Goal: Find specific page/section: Find specific page/section

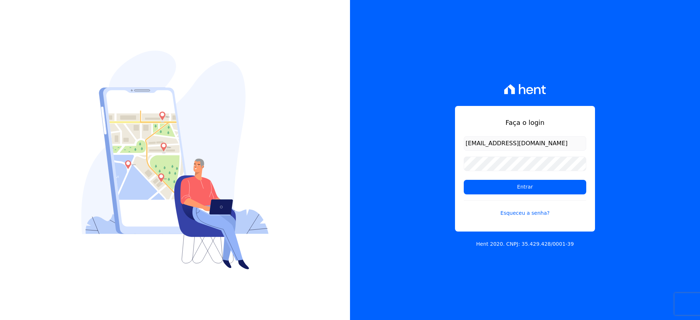
type input "[EMAIL_ADDRESS][DOMAIN_NAME]"
click at [530, 190] on input "Entrar" at bounding box center [525, 187] width 122 height 15
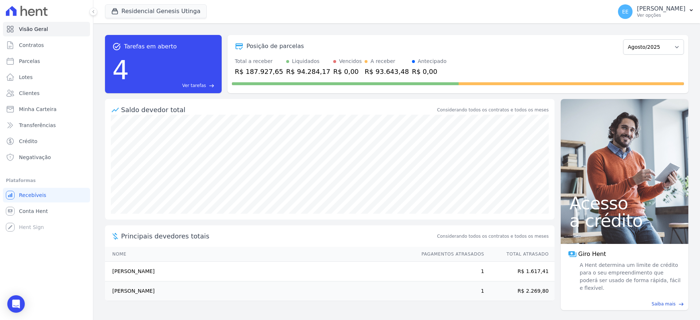
click at [200, 83] on span "Ver tarefas" at bounding box center [194, 85] width 24 height 7
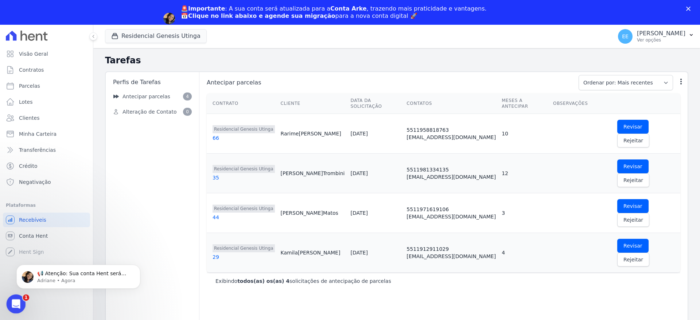
click at [13, 301] on icon "Abertura do Messenger da Intercom" at bounding box center [15, 303] width 12 height 12
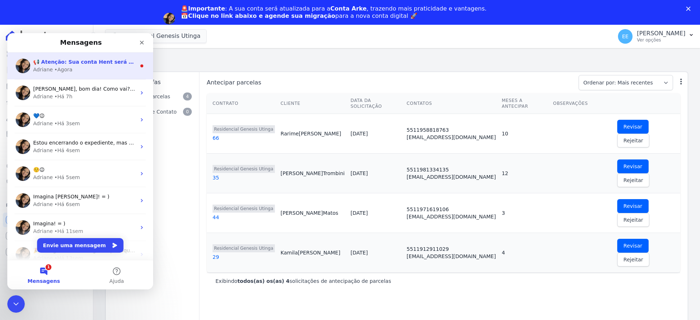
click at [90, 73] on div "Adriane • Agora" at bounding box center [84, 70] width 103 height 8
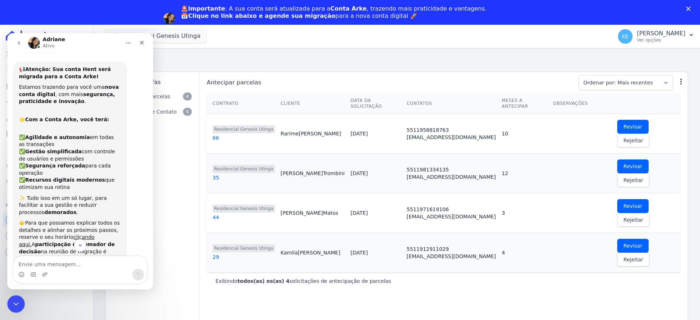
scroll to position [62, 0]
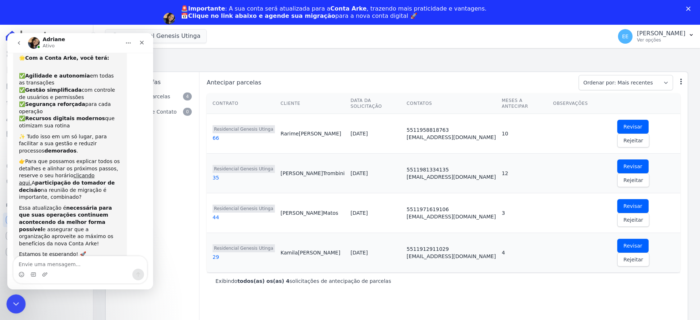
click at [19, 304] on icon "Encerramento do Messenger da Intercom" at bounding box center [15, 303] width 9 height 9
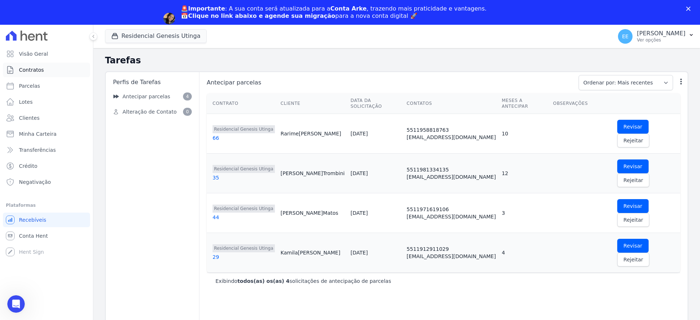
click at [45, 70] on link "Contratos" at bounding box center [46, 70] width 87 height 15
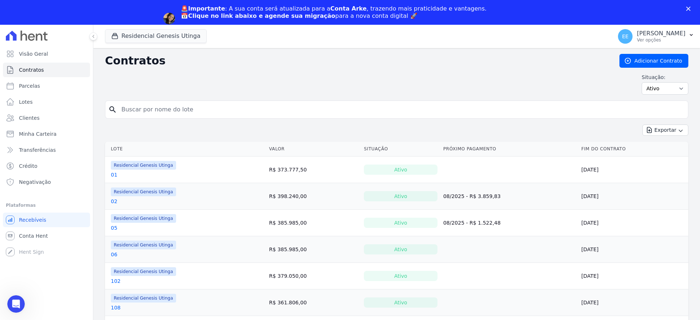
click at [145, 113] on input "search" at bounding box center [401, 109] width 568 height 15
type input "21"
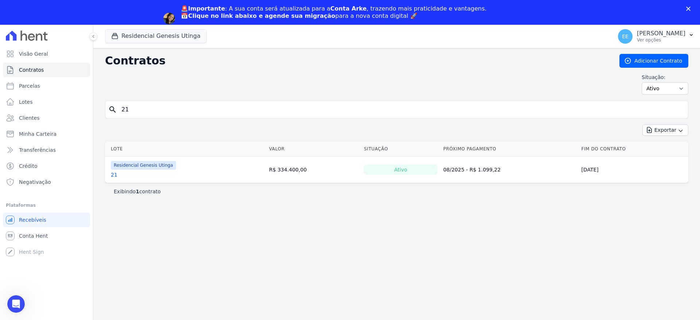
click at [112, 175] on link "21" at bounding box center [114, 174] width 7 height 7
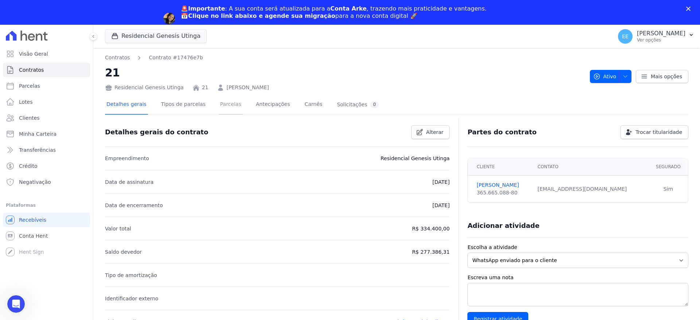
click at [225, 102] on link "Parcelas" at bounding box center [231, 104] width 24 height 19
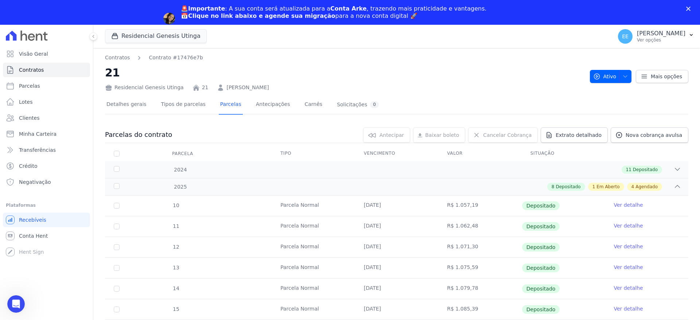
scroll to position [159, 0]
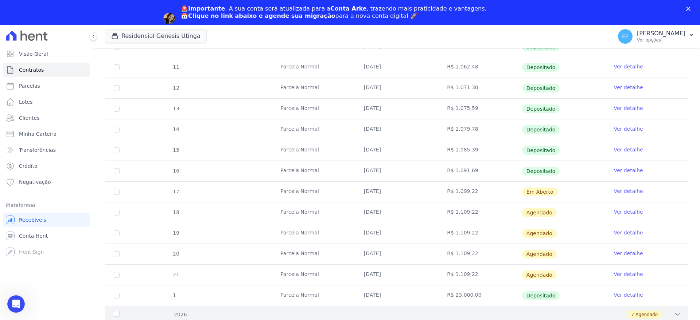
click at [674, 310] on div "2026 7 Agendado" at bounding box center [396, 314] width 583 height 17
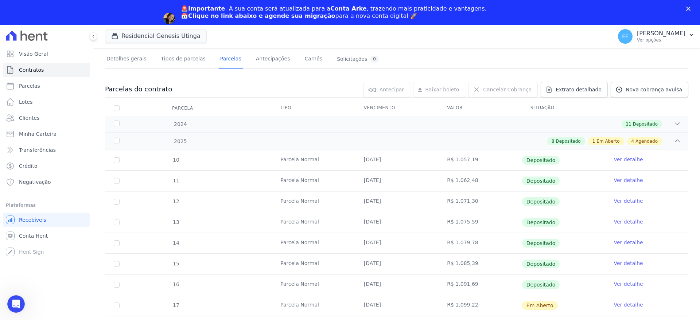
scroll to position [0, 0]
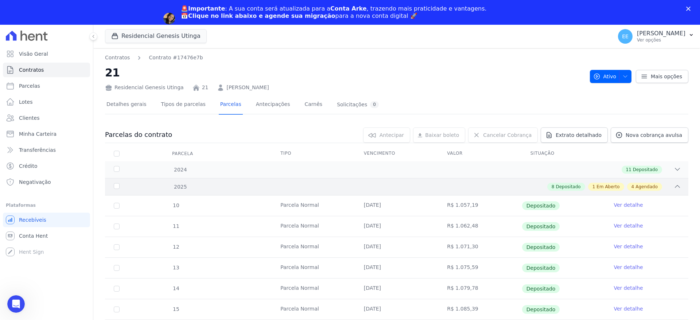
click at [673, 185] on icon at bounding box center [676, 186] width 7 height 7
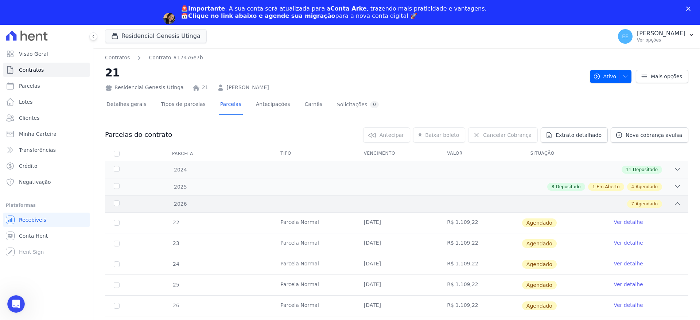
scroll to position [35, 0]
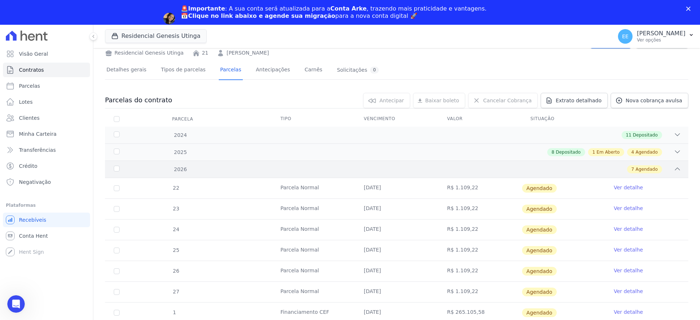
click at [671, 165] on div "2026 7 Agendado" at bounding box center [396, 169] width 583 height 17
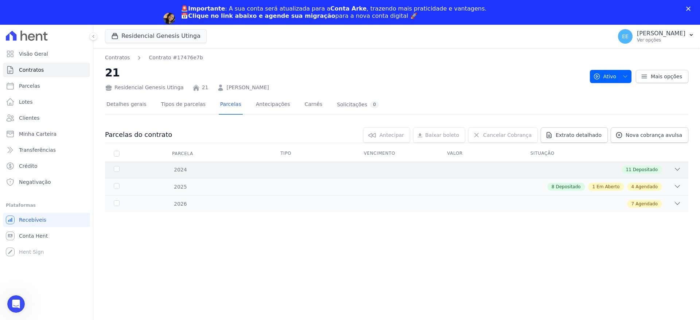
click at [676, 169] on icon at bounding box center [677, 169] width 5 height 2
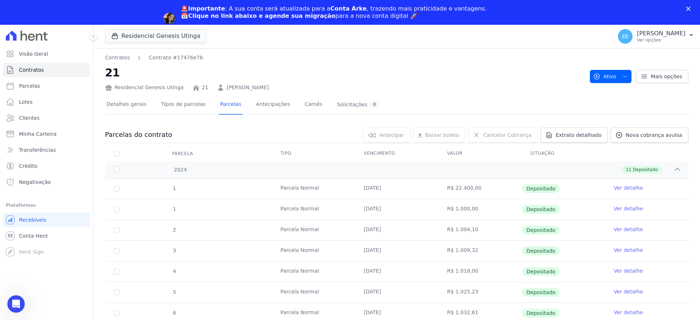
scroll to position [118, 0]
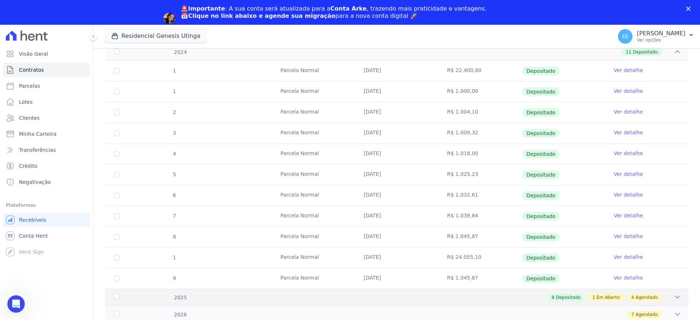
click at [674, 297] on div "2025 8 Depositado 1 Em Aberto 4 Agendado" at bounding box center [396, 297] width 583 height 17
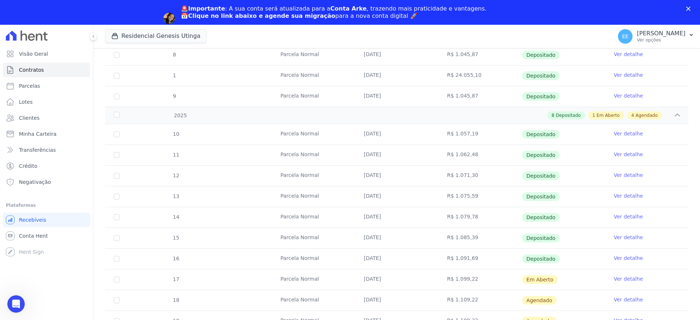
scroll to position [388, 0]
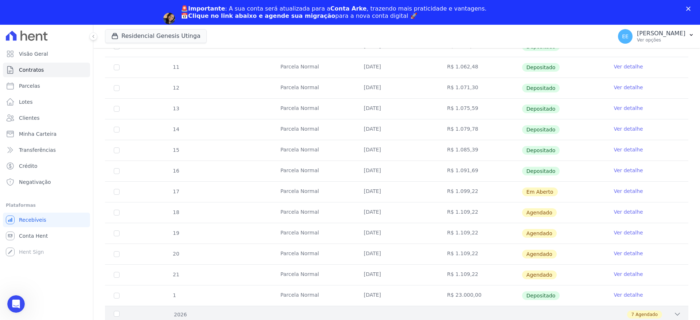
click at [673, 312] on icon at bounding box center [676, 314] width 7 height 7
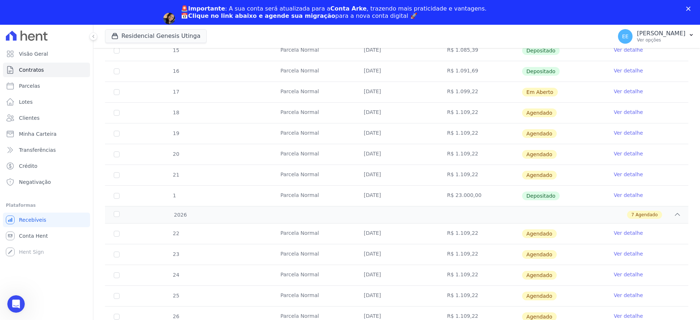
scroll to position [533, 0]
